Goal: Information Seeking & Learning: Check status

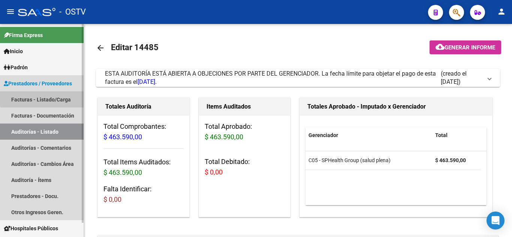
click at [56, 97] on link "Facturas - Listado/Carga" at bounding box center [42, 99] width 84 height 16
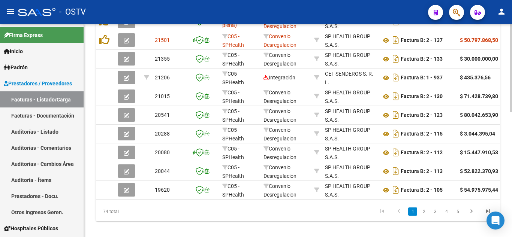
scroll to position [303, 0]
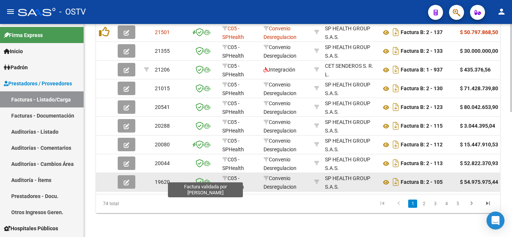
click at [201, 178] on icon at bounding box center [200, 182] width 8 height 8
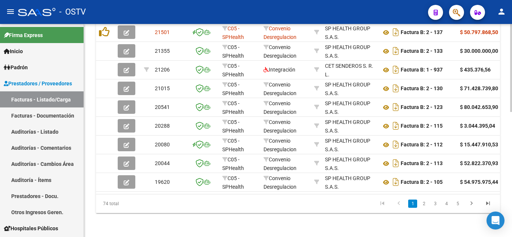
scroll to position [0, 227]
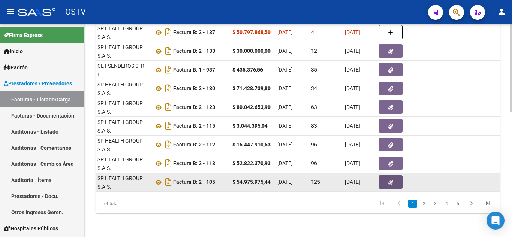
click at [394, 175] on button "button" at bounding box center [390, 181] width 24 height 13
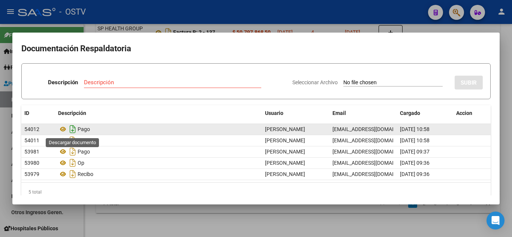
click at [74, 128] on icon "Descargar documento" at bounding box center [73, 129] width 10 height 12
click at [389, 225] on div at bounding box center [256, 118] width 512 height 237
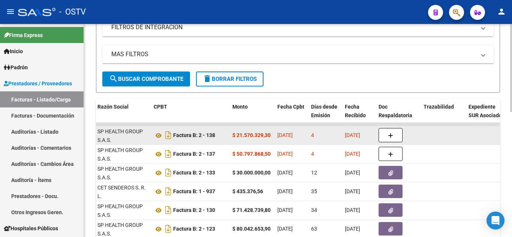
scroll to position [153, 0]
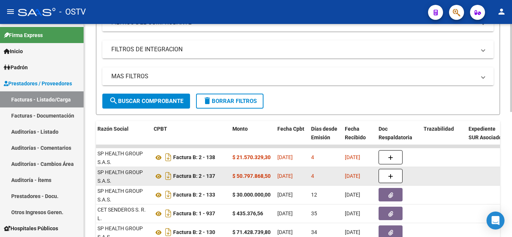
click at [254, 176] on strong "$ 50.797.868,50" at bounding box center [251, 176] width 38 height 6
click at [122, 174] on div "SP HEALTH GROUP S.A.S." at bounding box center [122, 176] width 50 height 17
click at [104, 172] on div "SP HEALTH GROUP S.A.S." at bounding box center [122, 176] width 50 height 17
click at [156, 176] on icon at bounding box center [159, 176] width 10 height 9
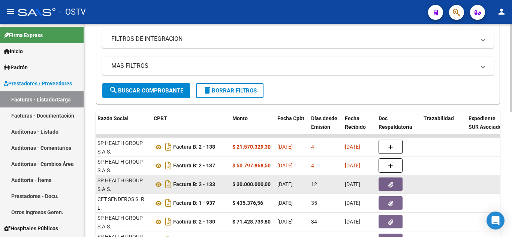
scroll to position [190, 0]
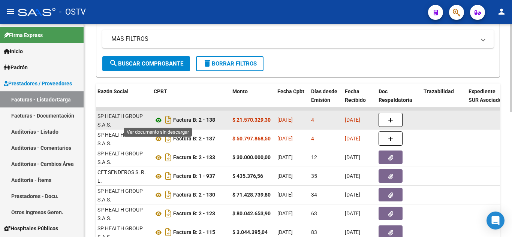
click at [158, 119] on icon at bounding box center [159, 120] width 10 height 9
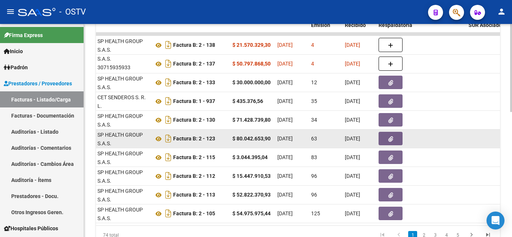
scroll to position [228, 0]
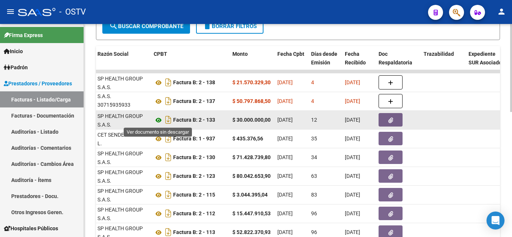
click at [158, 118] on icon at bounding box center [159, 120] width 10 height 9
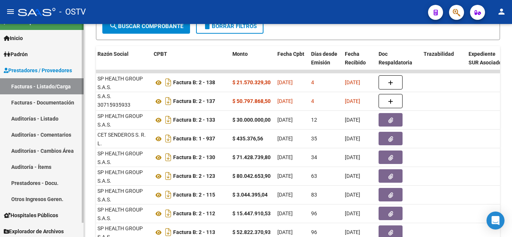
scroll to position [15, 0]
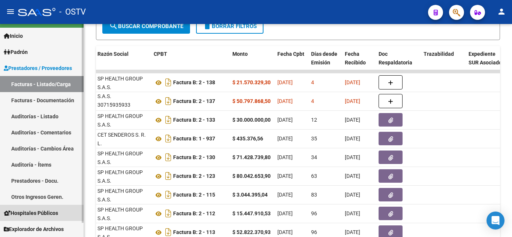
click at [38, 211] on span "Hospitales Públicos" at bounding box center [31, 213] width 54 height 8
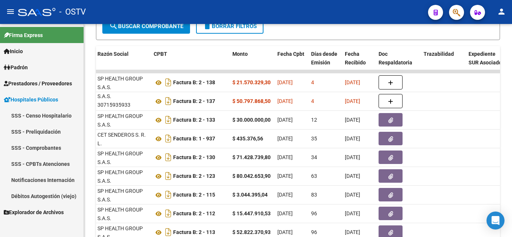
scroll to position [0, 0]
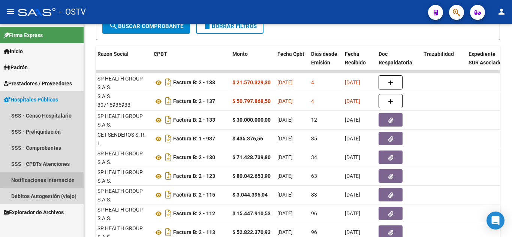
click at [48, 177] on link "Notificaciones Internación" at bounding box center [42, 180] width 84 height 16
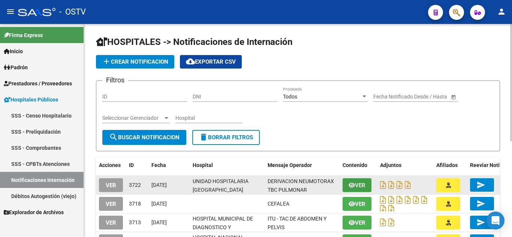
click at [349, 183] on icon "button" at bounding box center [351, 185] width 6 height 6
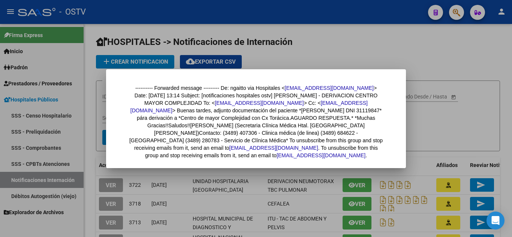
click at [451, 147] on div at bounding box center [256, 118] width 512 height 237
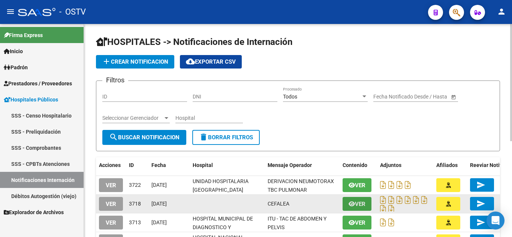
click at [352, 203] on icon "button" at bounding box center [351, 204] width 6 height 6
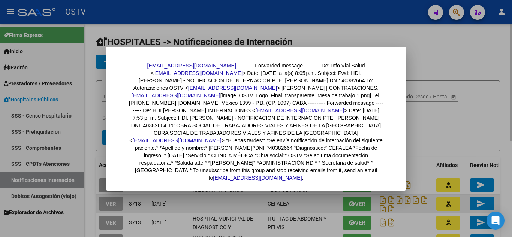
click at [352, 203] on div at bounding box center [256, 118] width 512 height 237
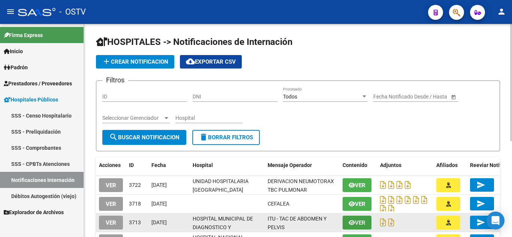
click at [352, 220] on icon "button" at bounding box center [351, 223] width 6 height 6
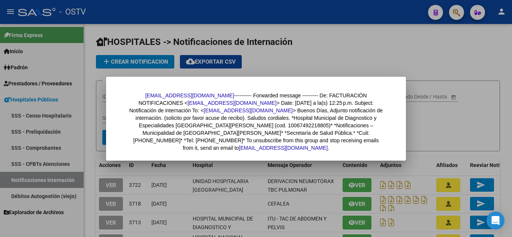
click at [443, 133] on div at bounding box center [256, 118] width 512 height 237
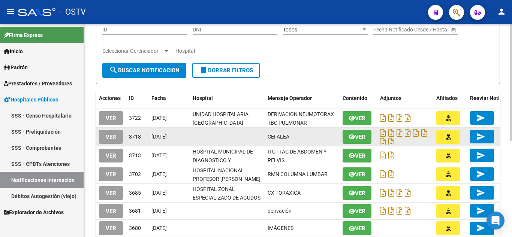
scroll to position [75, 0]
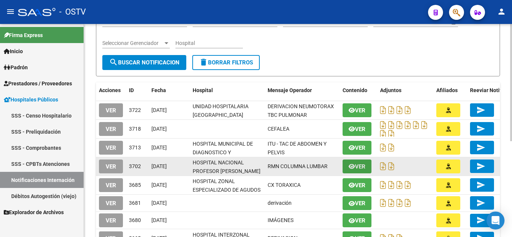
click at [352, 167] on icon "button" at bounding box center [351, 167] width 6 height 6
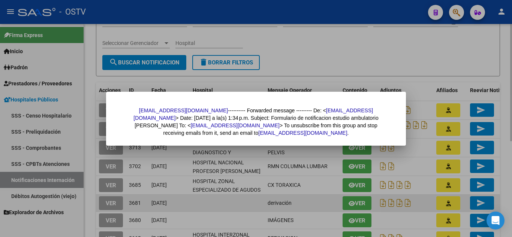
click at [325, 196] on div at bounding box center [256, 118] width 512 height 237
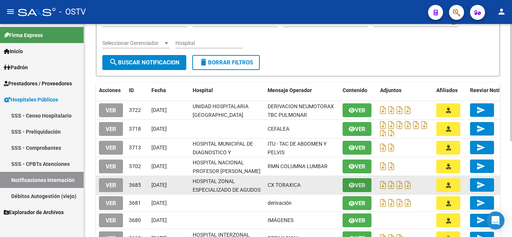
click at [348, 179] on button "Ver" at bounding box center [356, 185] width 29 height 14
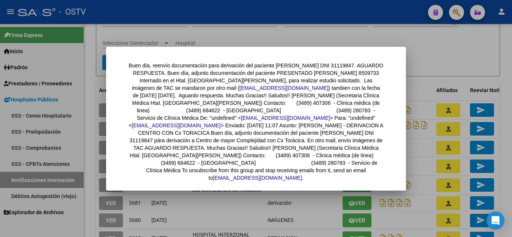
click at [310, 204] on div at bounding box center [256, 118] width 512 height 237
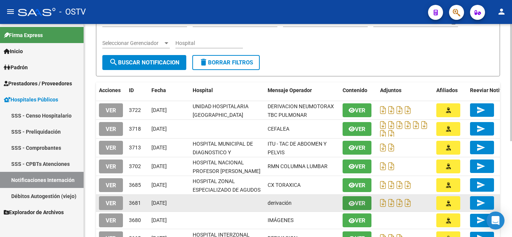
click at [351, 201] on icon "button" at bounding box center [351, 204] width 6 height 6
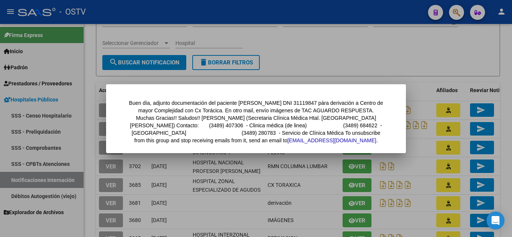
click at [316, 207] on div at bounding box center [256, 118] width 512 height 237
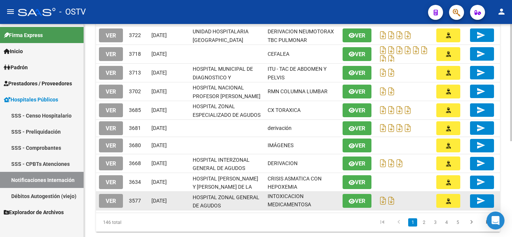
scroll to position [0, 0]
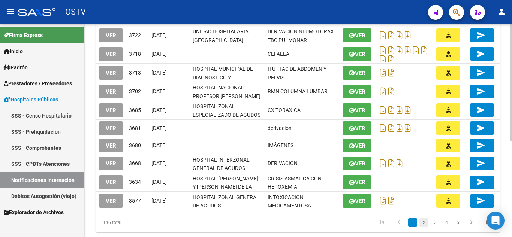
click at [422, 227] on link "2" at bounding box center [423, 222] width 9 height 8
